Goal: Transaction & Acquisition: Purchase product/service

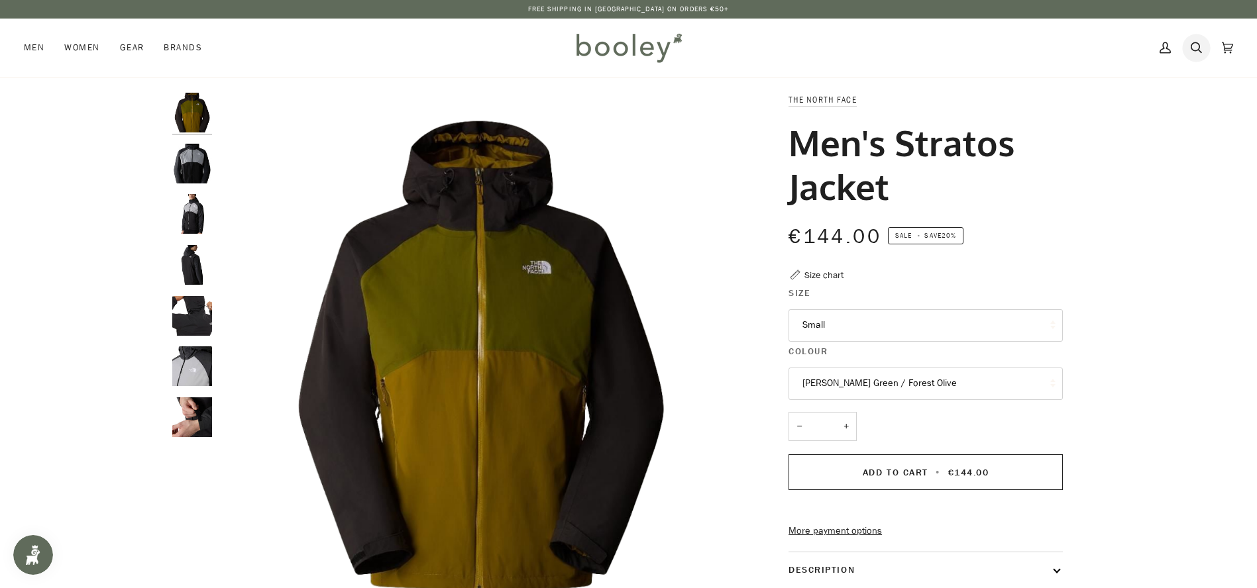
click at [1195, 43] on icon at bounding box center [1196, 48] width 11 height 20
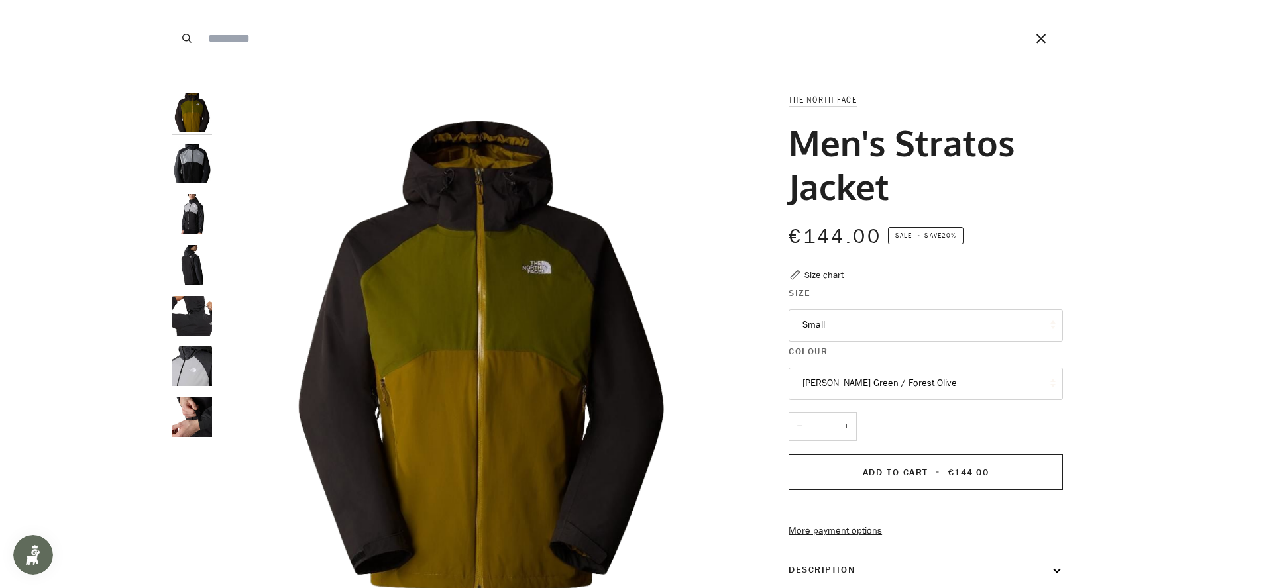
click at [233, 31] on input "Search our store" at bounding box center [597, 38] width 793 height 77
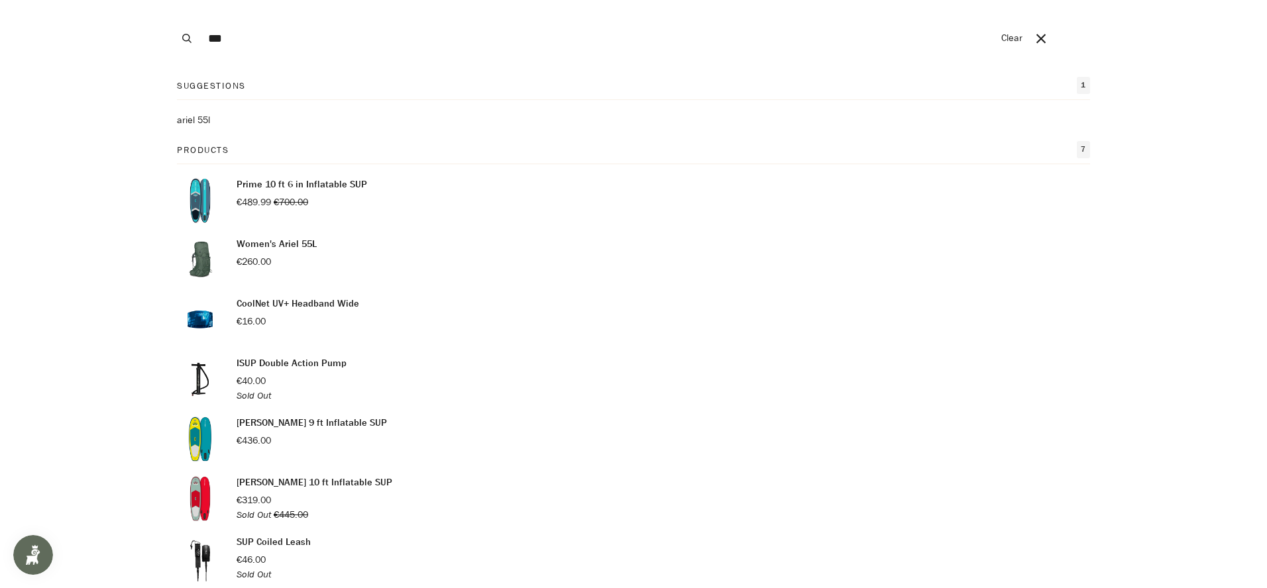
type input "***"
click at [323, 430] on div "Mahana 9 ft Inflatable SUP €436.00" at bounding box center [312, 439] width 150 height 46
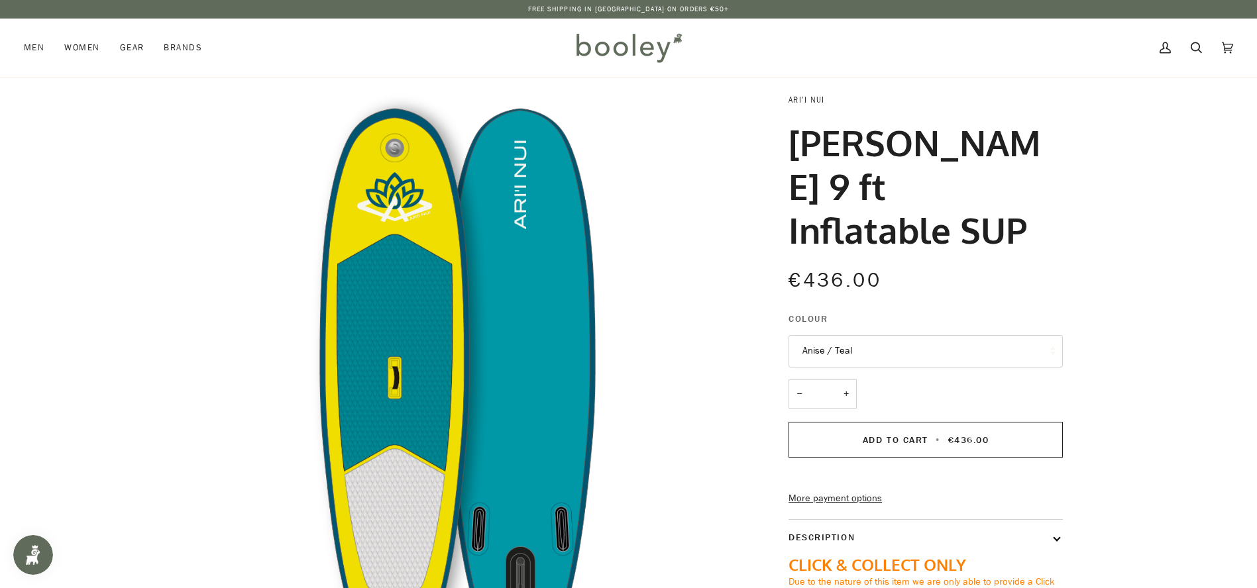
drag, startPoint x: 1011, startPoint y: 169, endPoint x: 789, endPoint y: 96, distance: 234.3
click at [789, 96] on div "Zoom ARI’I NUI [PERSON_NAME] 9 ft Inflatable SUP €436.00 Sale • Save" at bounding box center [628, 429] width 961 height 673
copy div "ARI’I NUI [PERSON_NAME] 9 ft Inflatable SUP"
click at [989, 137] on h1 "[PERSON_NAME] 9 ft Inflatable SUP" at bounding box center [921, 186] width 264 height 131
drag, startPoint x: 834, startPoint y: 105, endPoint x: 790, endPoint y: 101, distance: 44.6
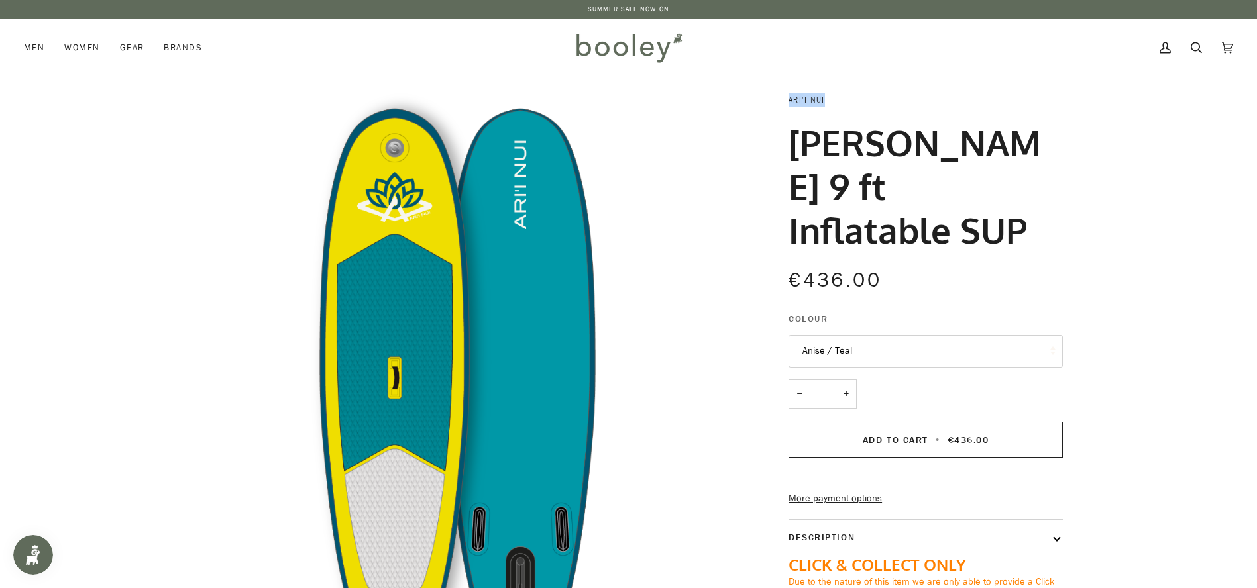
click at [790, 101] on p "ARI’I NUI" at bounding box center [926, 100] width 274 height 15
copy link "ARI’I NUI"
drag, startPoint x: 967, startPoint y: 141, endPoint x: 1019, endPoint y: 193, distance: 73.1
click at [1019, 193] on h1 "[PERSON_NAME] 9 ft Inflatable SUP" at bounding box center [921, 186] width 264 height 131
